Goal: Complete application form

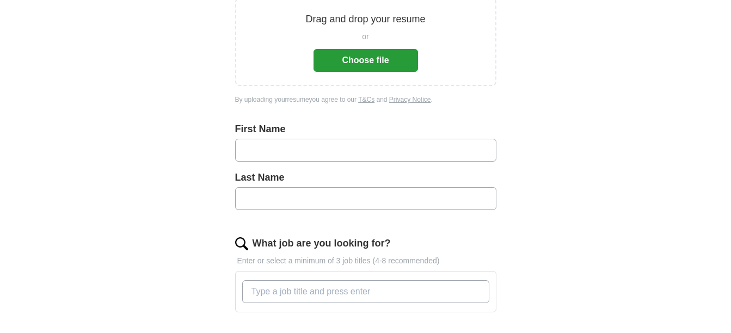
scroll to position [163, 0]
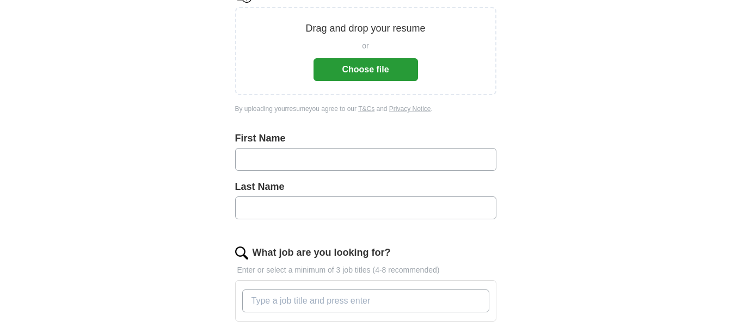
click at [301, 161] on input "text" at bounding box center [365, 159] width 261 height 23
type input "*******"
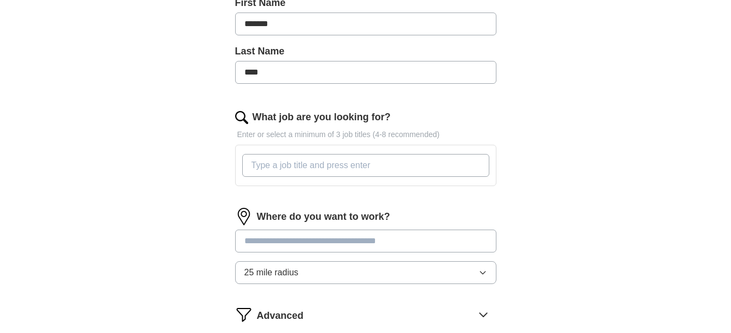
scroll to position [327, 0]
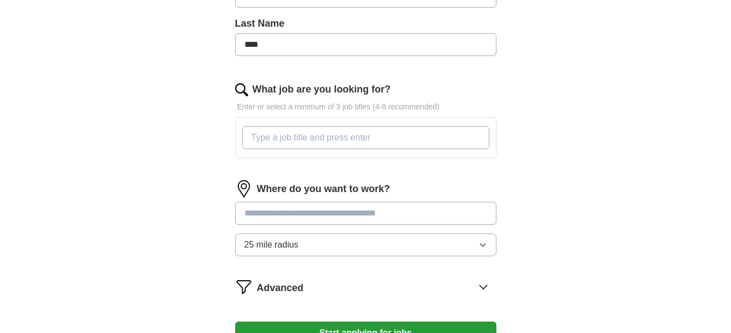
type input "****"
click at [300, 141] on input "What job are you looking for?" at bounding box center [365, 137] width 247 height 23
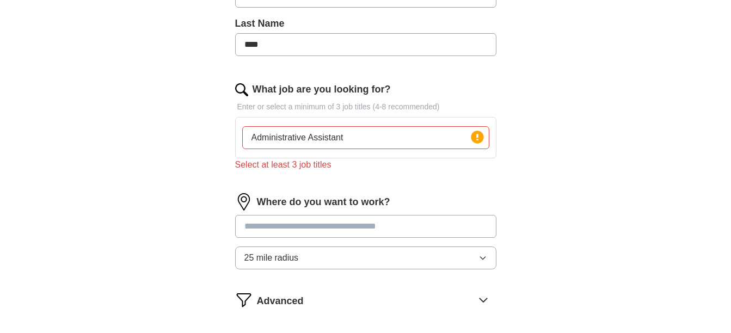
click at [311, 221] on input at bounding box center [365, 226] width 261 height 23
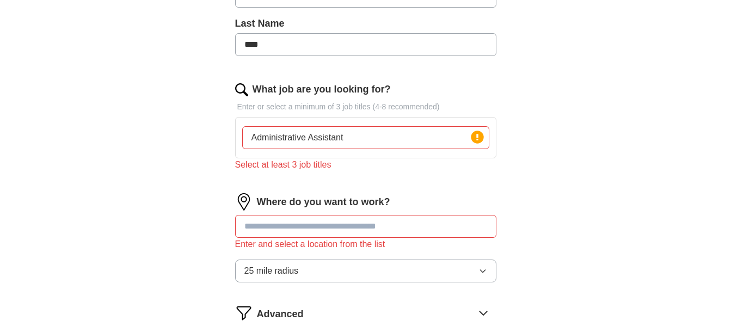
click at [374, 136] on input "Administrative Assistant" at bounding box center [365, 137] width 247 height 23
click at [296, 164] on div "Select at least 3 job titles" at bounding box center [365, 164] width 261 height 13
click at [347, 135] on input "Administrative Assistant" at bounding box center [365, 137] width 247 height 23
type input "Administrative Assistant, Project Coordinator, Office Manager"
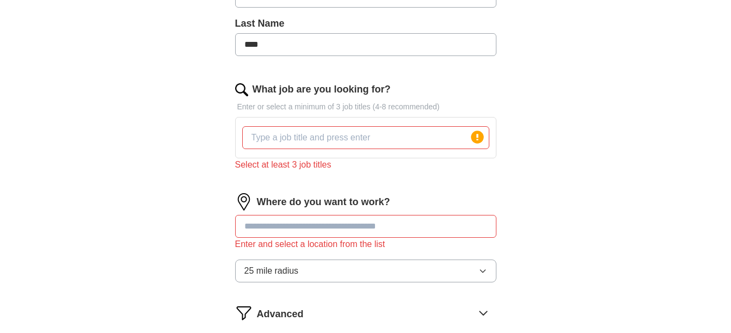
type input "'"
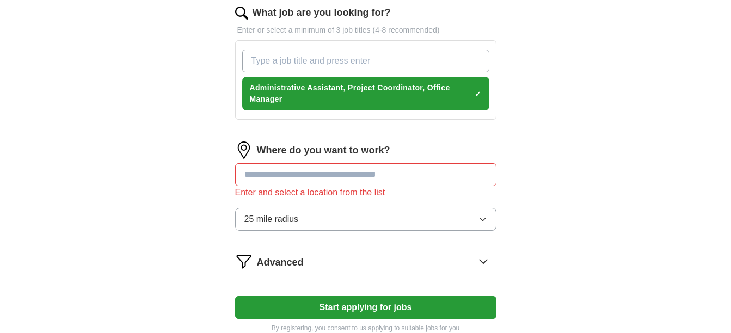
scroll to position [436, 0]
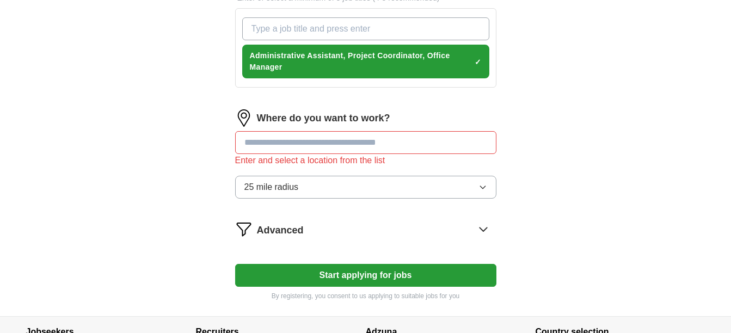
click at [260, 147] on input at bounding box center [365, 142] width 261 height 23
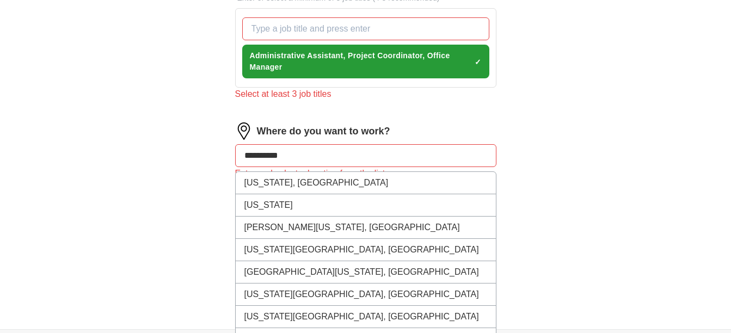
type input "**********"
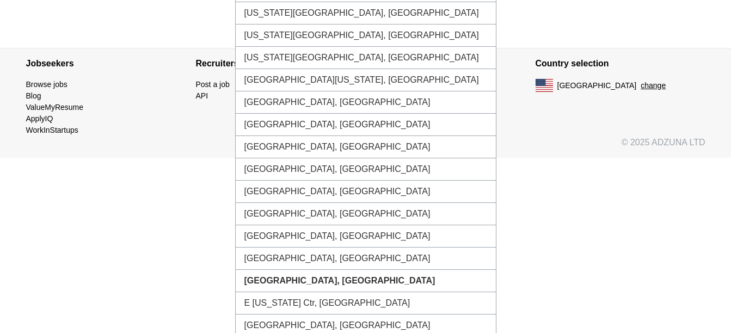
scroll to position [721, 0]
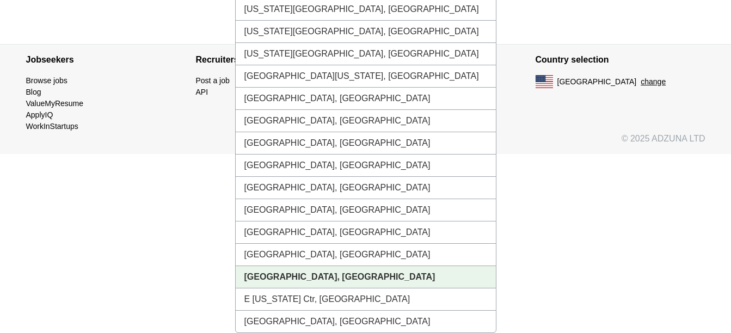
click at [258, 274] on strong "[GEOGRAPHIC_DATA], [GEOGRAPHIC_DATA]" at bounding box center [340, 276] width 191 height 9
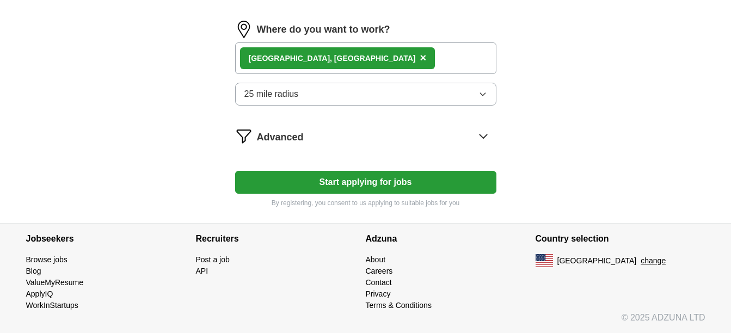
click at [332, 185] on button "Start applying for jobs" at bounding box center [365, 182] width 261 height 23
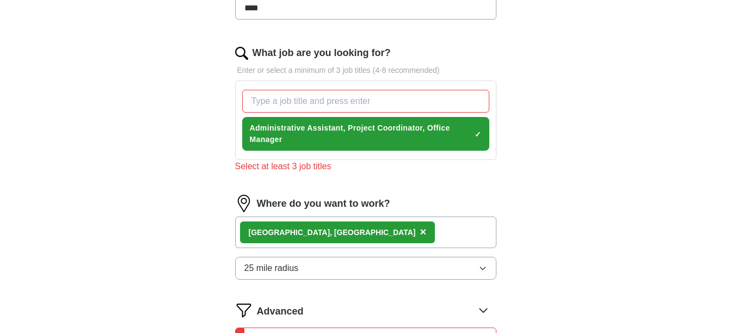
scroll to position [387, 0]
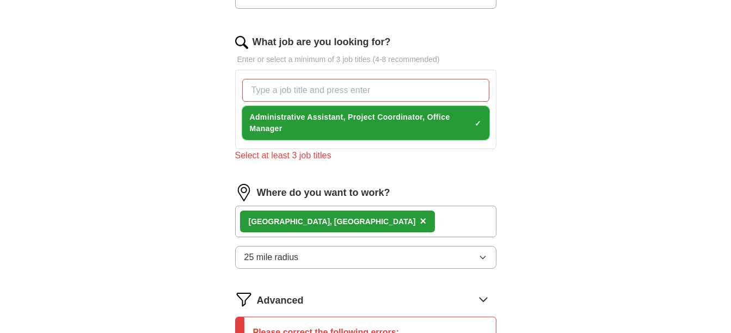
click at [356, 124] on span "Administrative Assistant, Project Coordinator, Office Manager" at bounding box center [360, 123] width 221 height 23
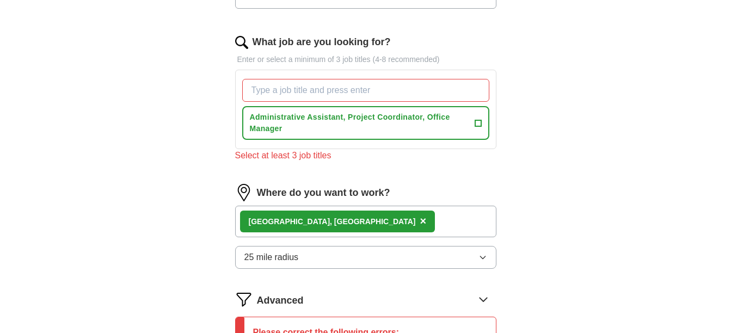
click at [375, 85] on input "What job are you looking for?" at bounding box center [365, 90] width 247 height 23
drag, startPoint x: 288, startPoint y: 129, endPoint x: 261, endPoint y: 111, distance: 32.2
click at [261, 111] on button "Administrative Assistant, Project Coordinator, Office Manager +" at bounding box center [365, 123] width 247 height 34
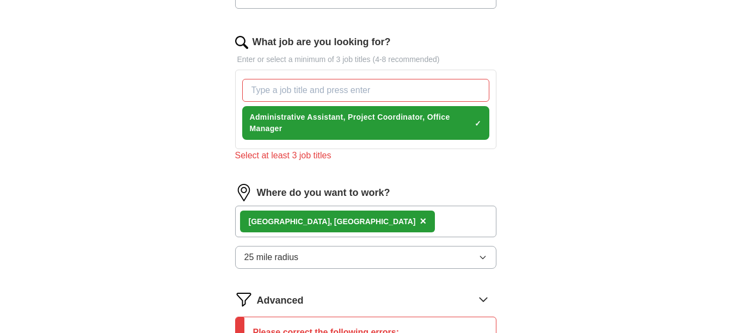
click at [269, 91] on input "What job are you looking for?" at bounding box center [365, 90] width 247 height 23
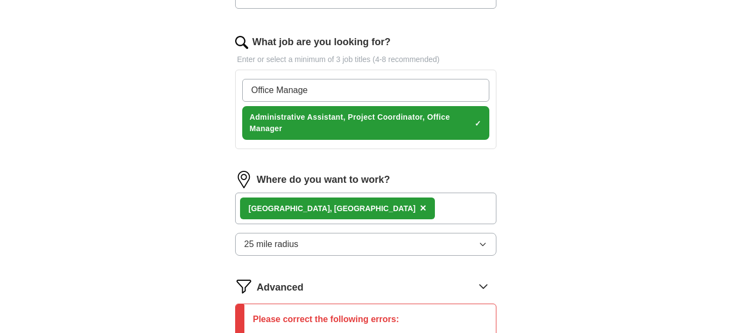
type input "Office Manager"
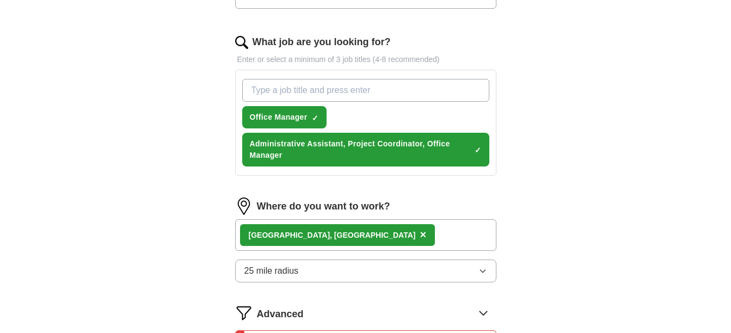
click at [263, 92] on input "What job are you looking for?" at bounding box center [365, 90] width 247 height 23
type input "Project Coordinator"
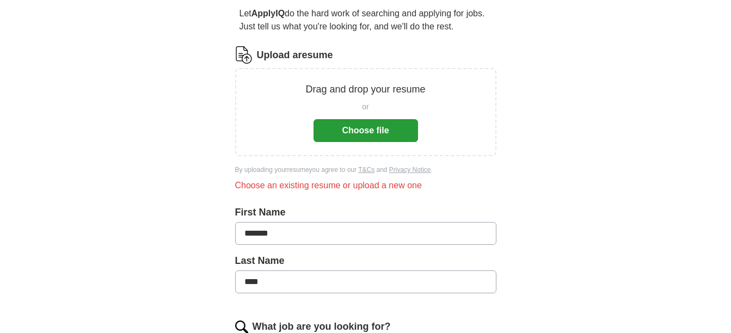
scroll to position [69, 0]
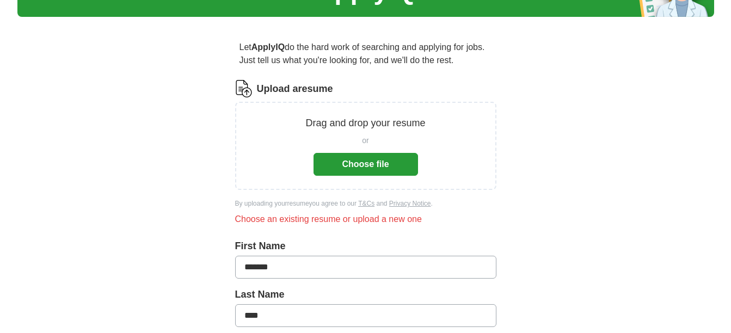
click at [352, 167] on button "Choose file" at bounding box center [366, 164] width 105 height 23
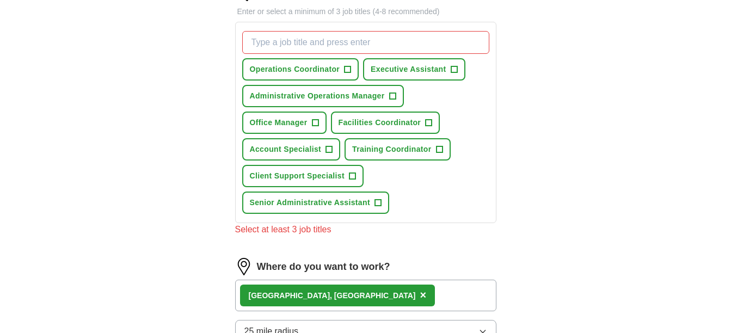
scroll to position [395, 0]
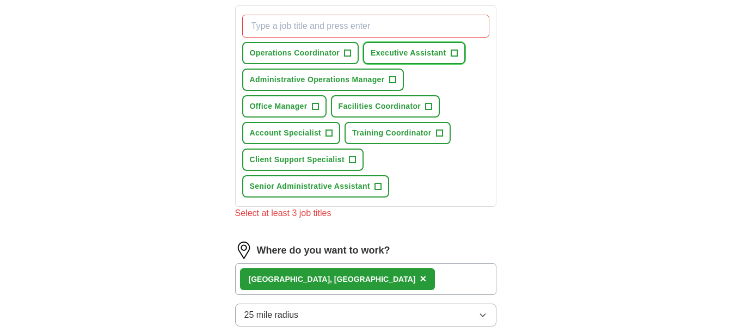
click at [453, 52] on span "+" at bounding box center [454, 53] width 7 height 9
click at [378, 185] on span "+" at bounding box center [378, 186] width 7 height 9
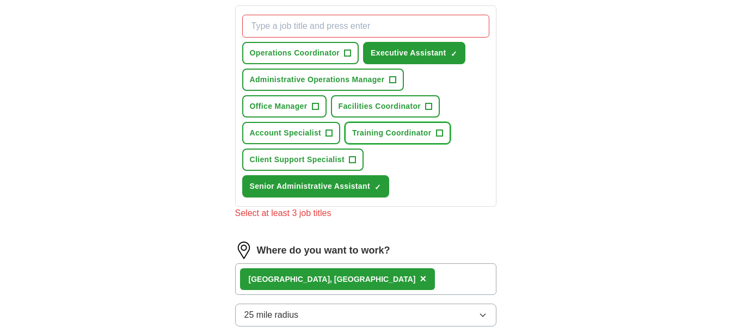
click at [428, 137] on span "Training Coordinator" at bounding box center [391, 132] width 79 height 11
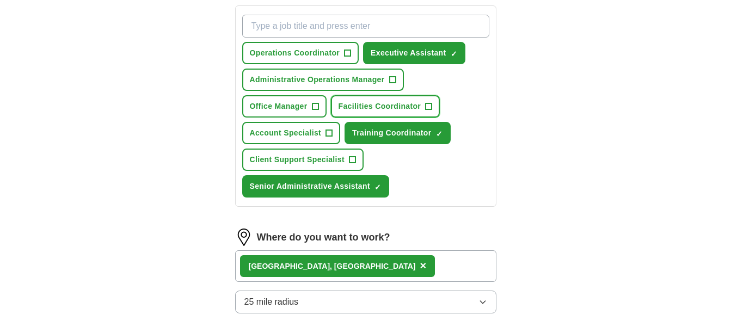
click at [431, 106] on span "+" at bounding box center [429, 106] width 7 height 9
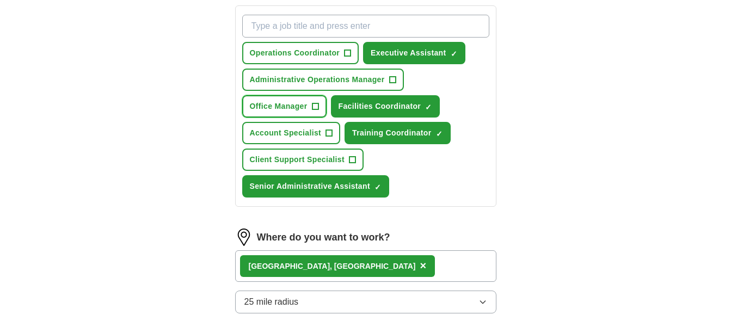
click at [287, 106] on span "Office Manager" at bounding box center [279, 106] width 58 height 11
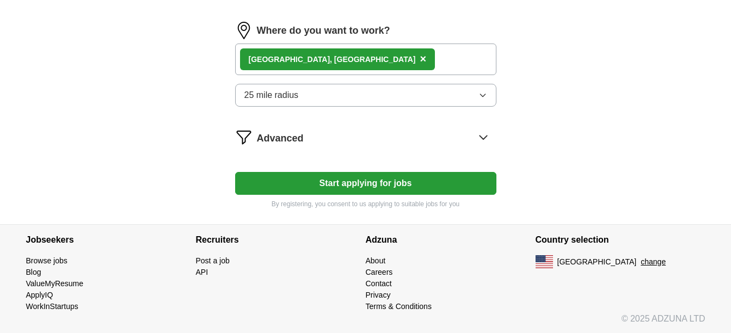
scroll to position [603, 0]
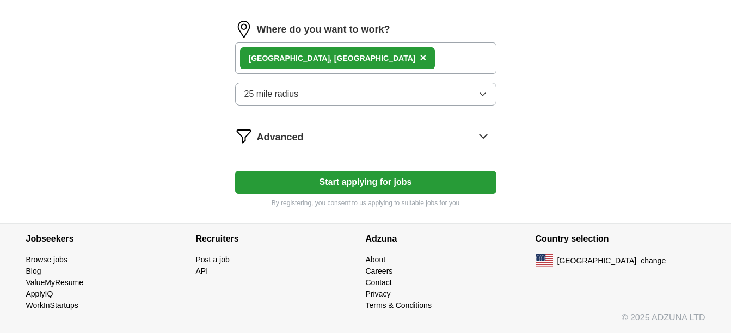
click at [396, 184] on button "Start applying for jobs" at bounding box center [365, 182] width 261 height 23
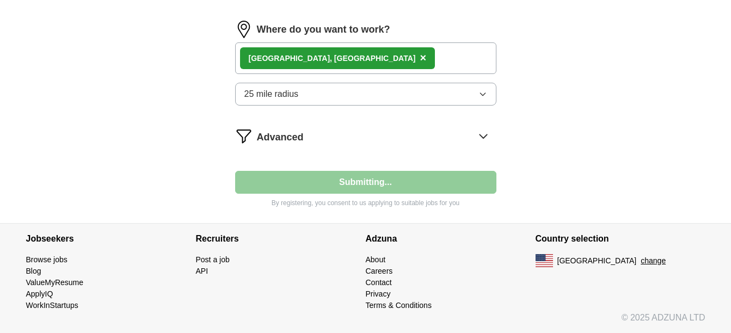
select select "**"
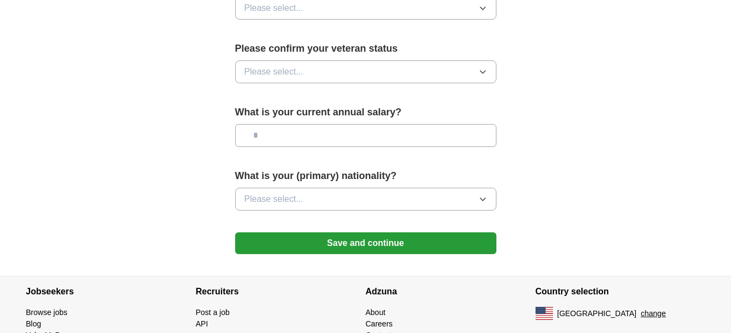
scroll to position [733, 0]
